Goal: Task Accomplishment & Management: Manage account settings

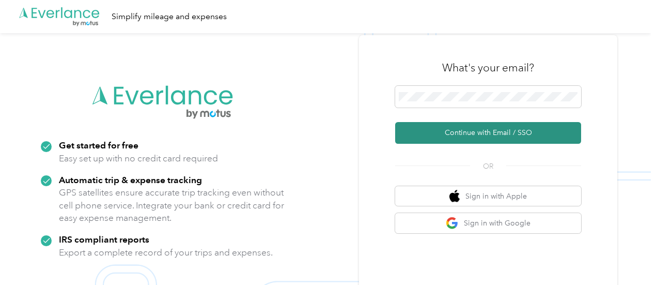
click at [460, 130] on button "Continue with Email / SSO" at bounding box center [488, 133] width 186 height 22
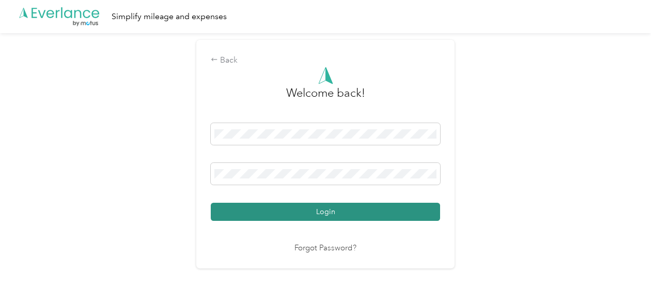
click at [374, 217] on button "Login" at bounding box center [325, 211] width 229 height 18
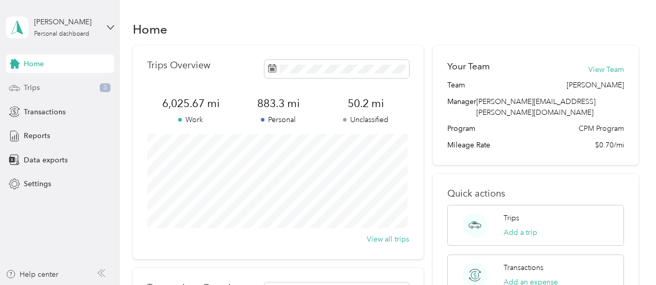
click at [31, 85] on span "Trips" at bounding box center [32, 87] width 16 height 11
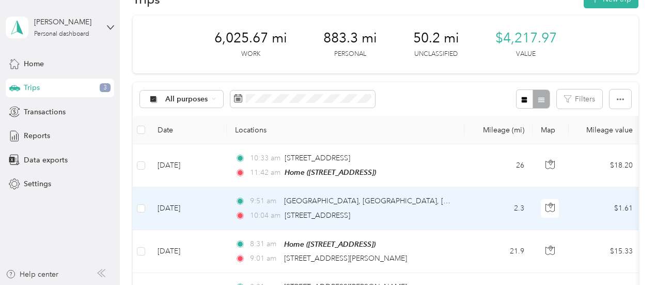
scroll to position [52, 0]
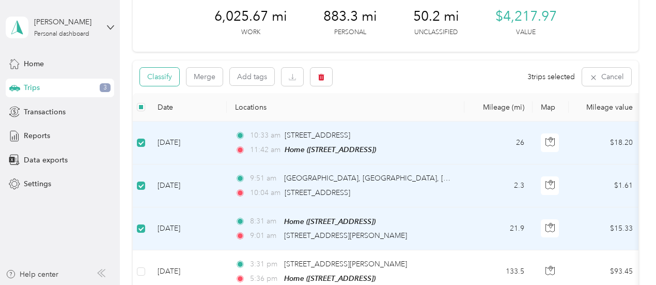
click at [152, 79] on button "Classify" at bounding box center [159, 77] width 39 height 18
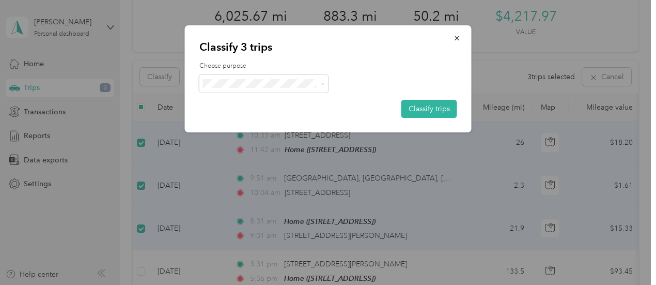
click at [219, 100] on span "Cuyahoga DD" at bounding box center [264, 102] width 115 height 11
click at [430, 108] on button "Classify trips" at bounding box center [429, 109] width 56 height 18
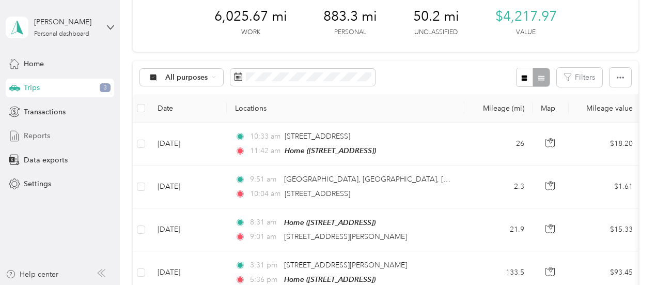
click at [22, 138] on div "Reports" at bounding box center [60, 136] width 108 height 19
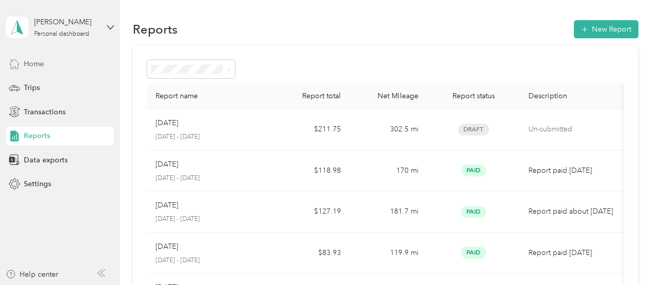
click at [25, 62] on span "Home" at bounding box center [34, 63] width 20 height 11
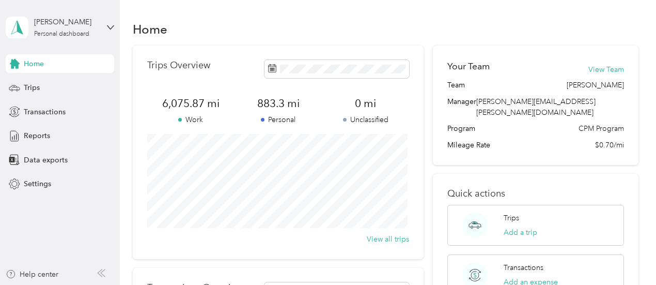
click at [106, 28] on div "[PERSON_NAME] Personal dashboard" at bounding box center [60, 27] width 108 height 36
click at [90, 81] on div "Log out" at bounding box center [143, 85] width 261 height 18
